Goal: Navigation & Orientation: Find specific page/section

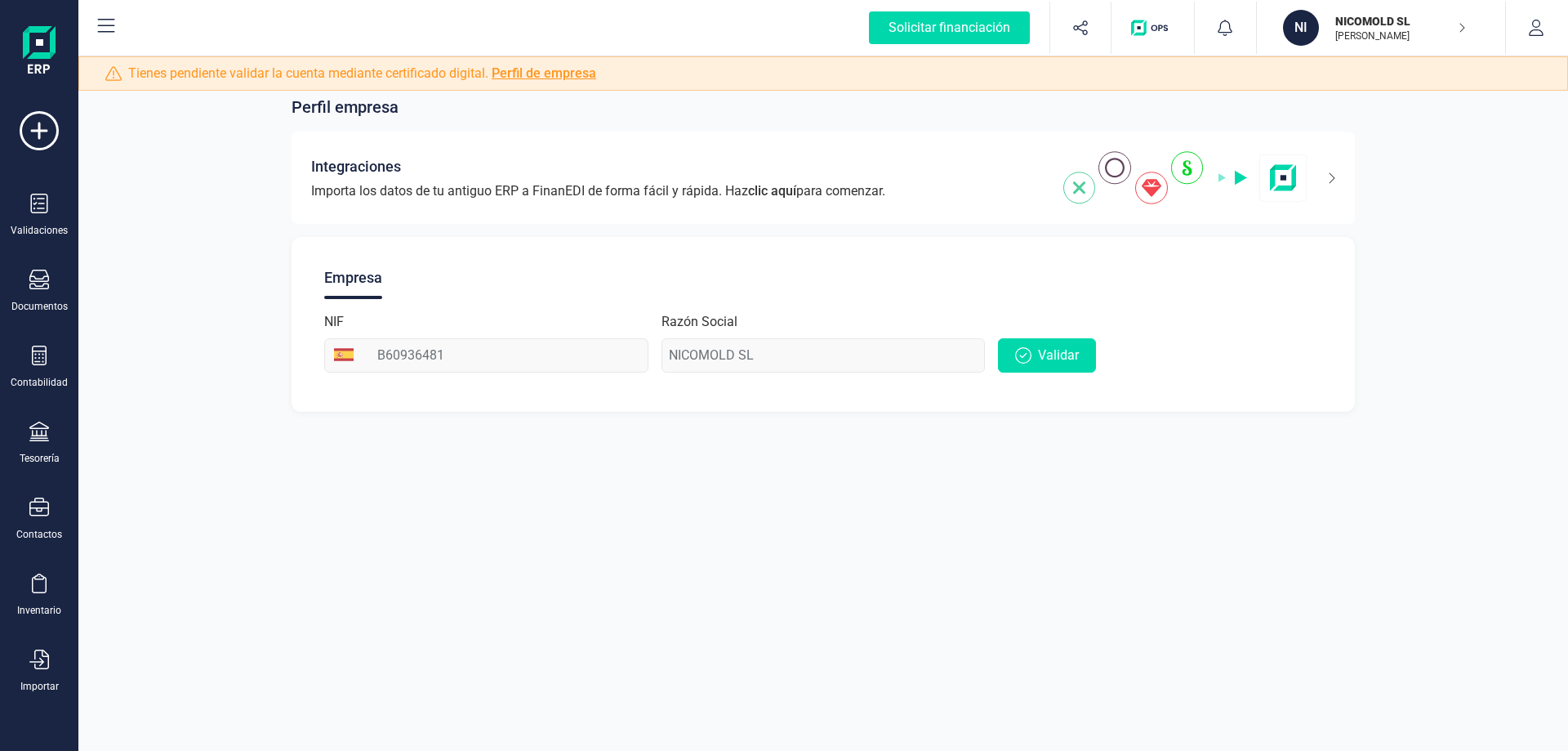
click at [43, 52] on img at bounding box center [39, 52] width 32 height 52
click at [1149, 32] on img "button" at bounding box center [1154, 28] width 44 height 16
click at [1148, 32] on img "button" at bounding box center [1154, 28] width 44 height 16
